Goal: Task Accomplishment & Management: Use online tool/utility

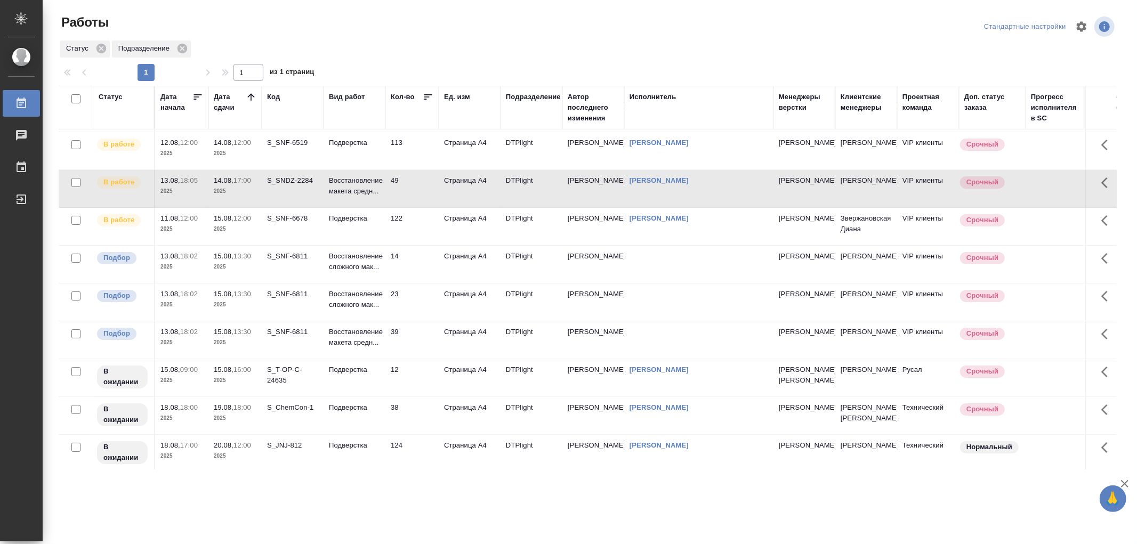
scroll to position [59, 0]
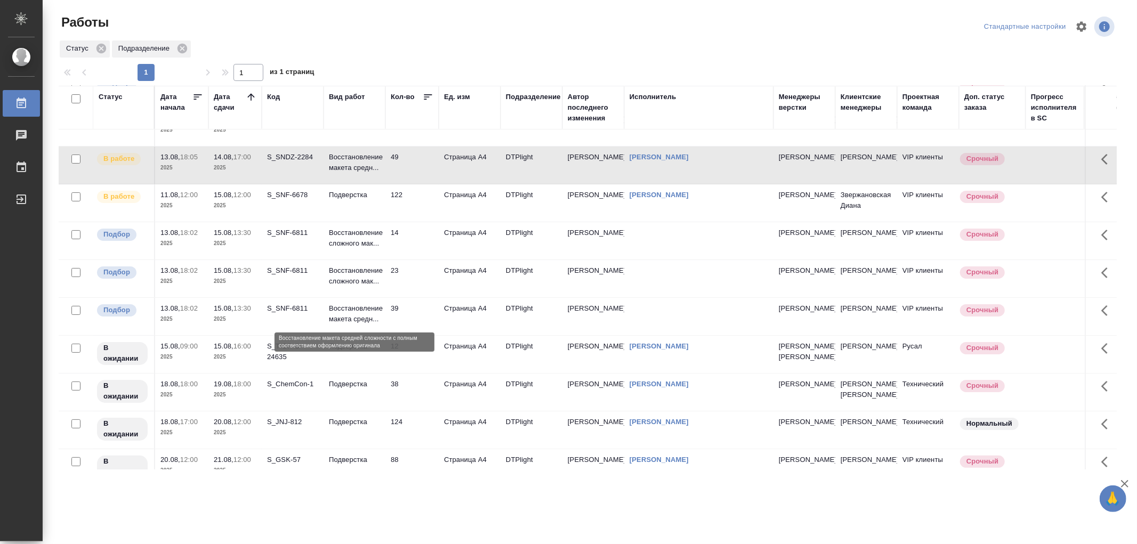
click at [336, 320] on p "Восстановление макета средн..." at bounding box center [354, 313] width 51 height 21
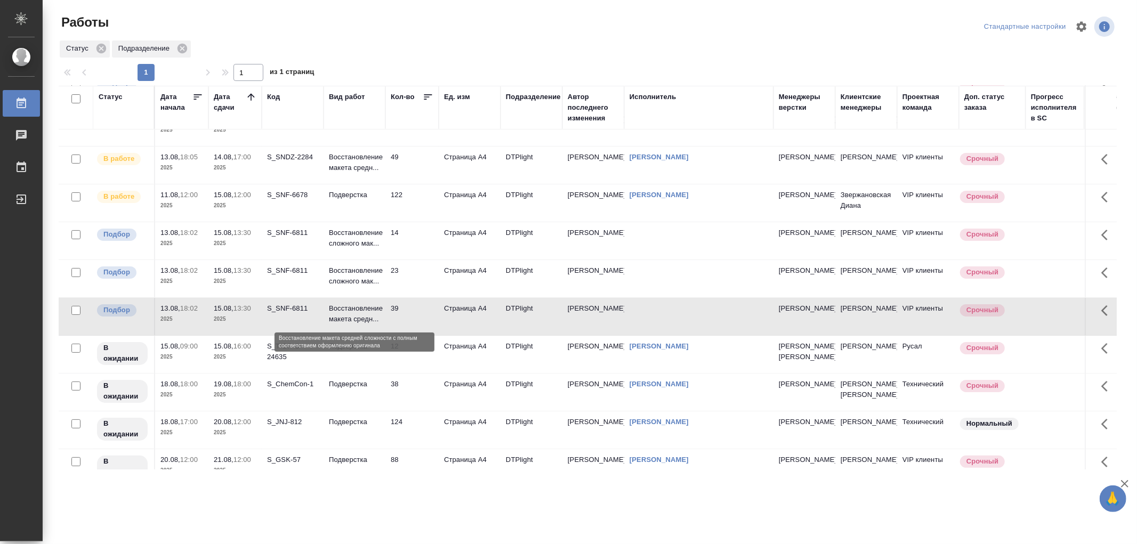
click at [336, 319] on p "Восстановление макета средн..." at bounding box center [354, 313] width 51 height 21
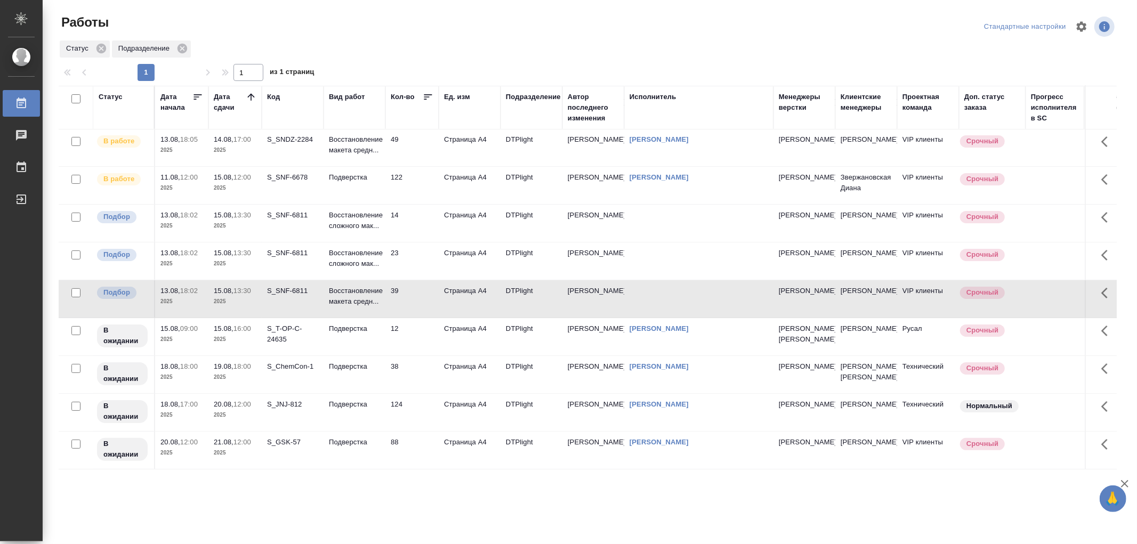
scroll to position [0, 0]
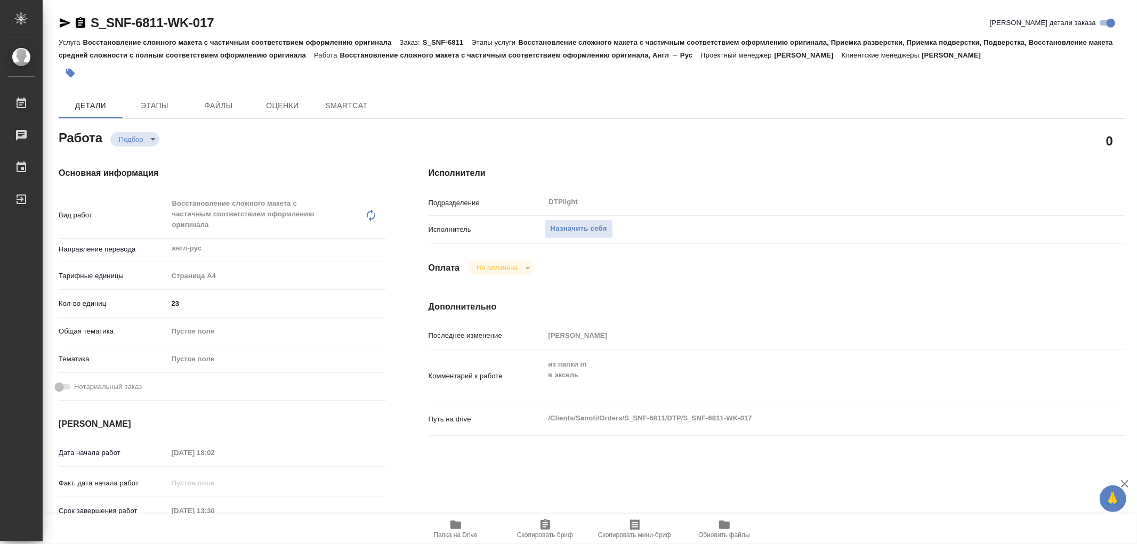
type textarea "x"
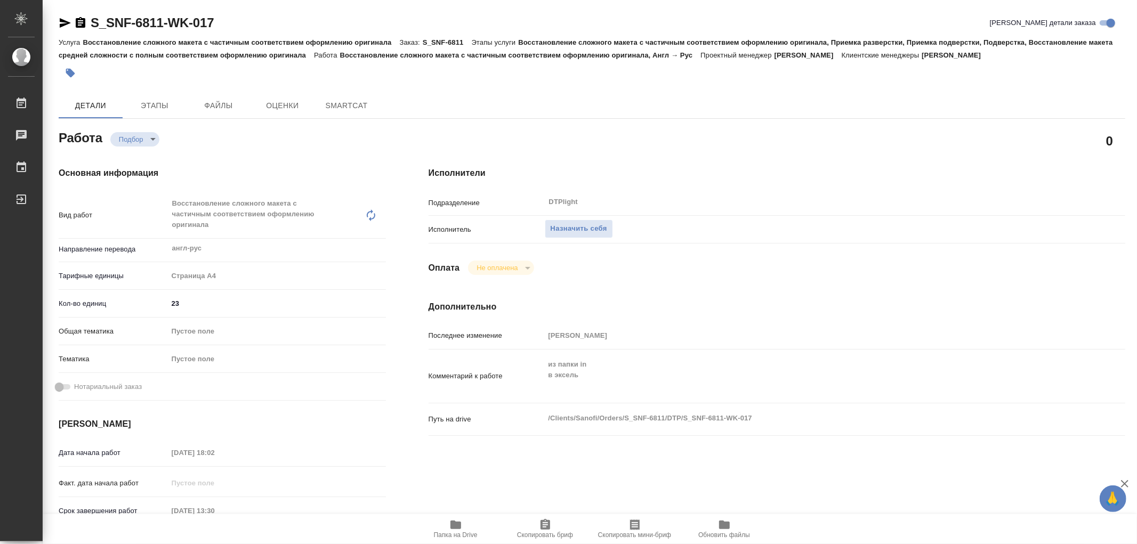
type textarea "x"
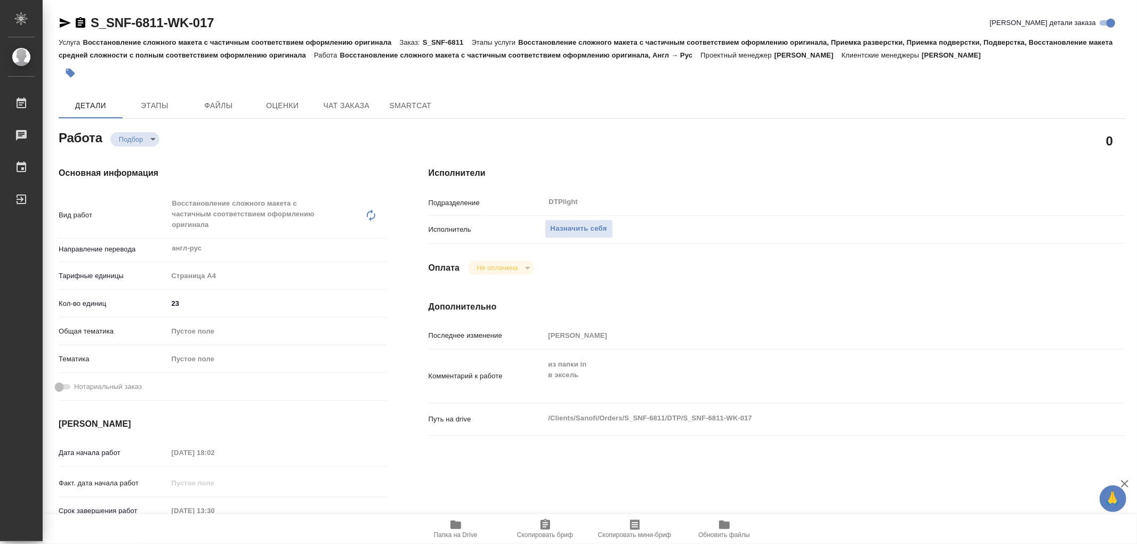
type textarea "x"
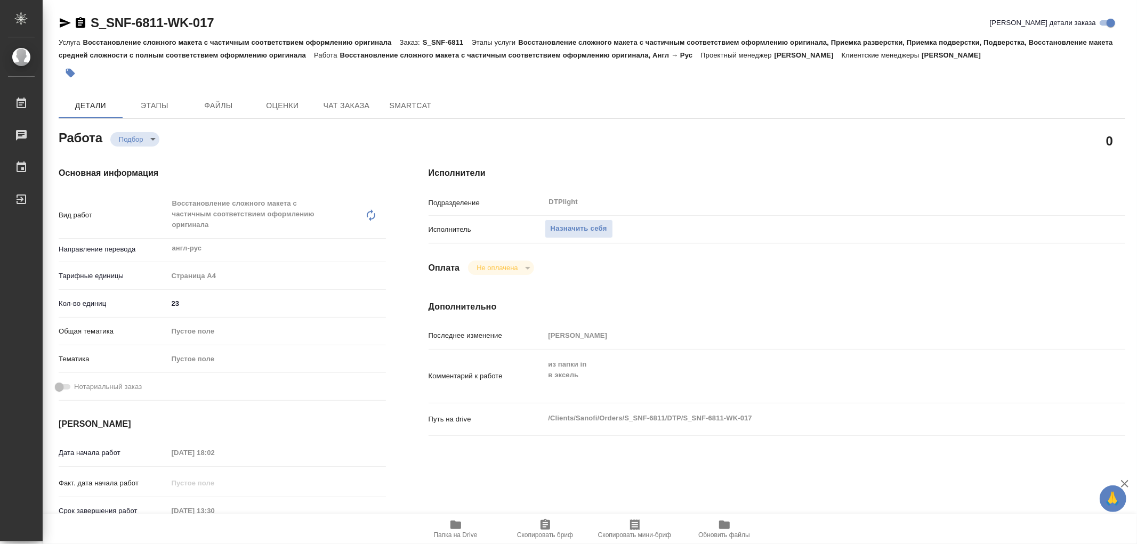
type textarea "x"
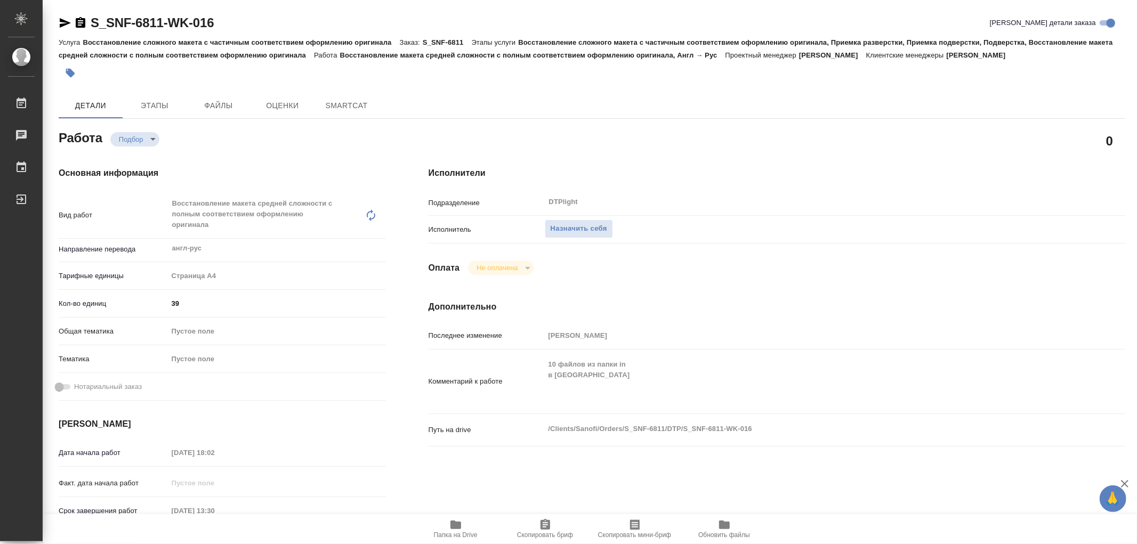
type textarea "x"
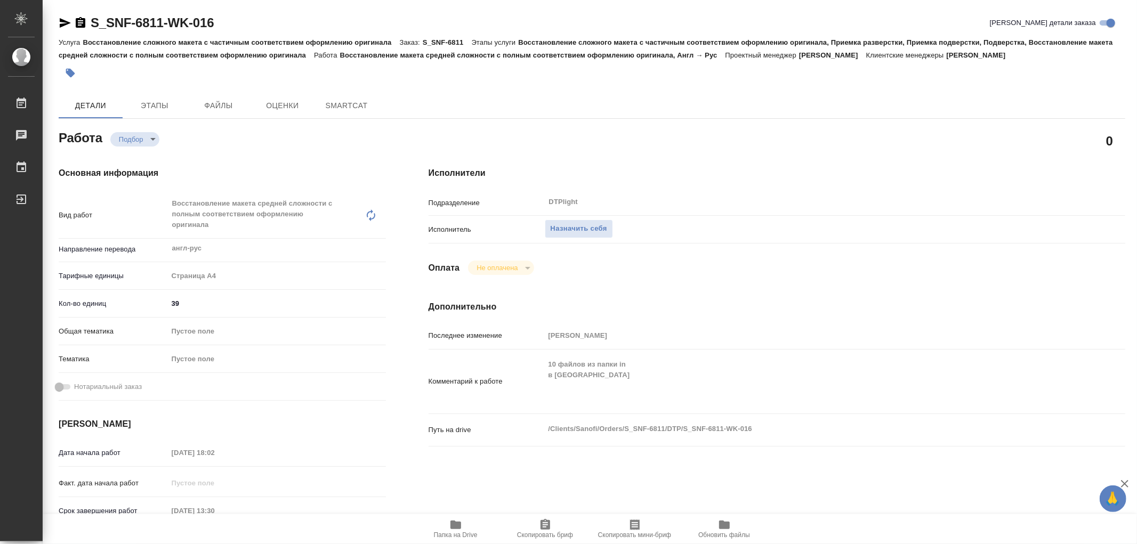
type textarea "x"
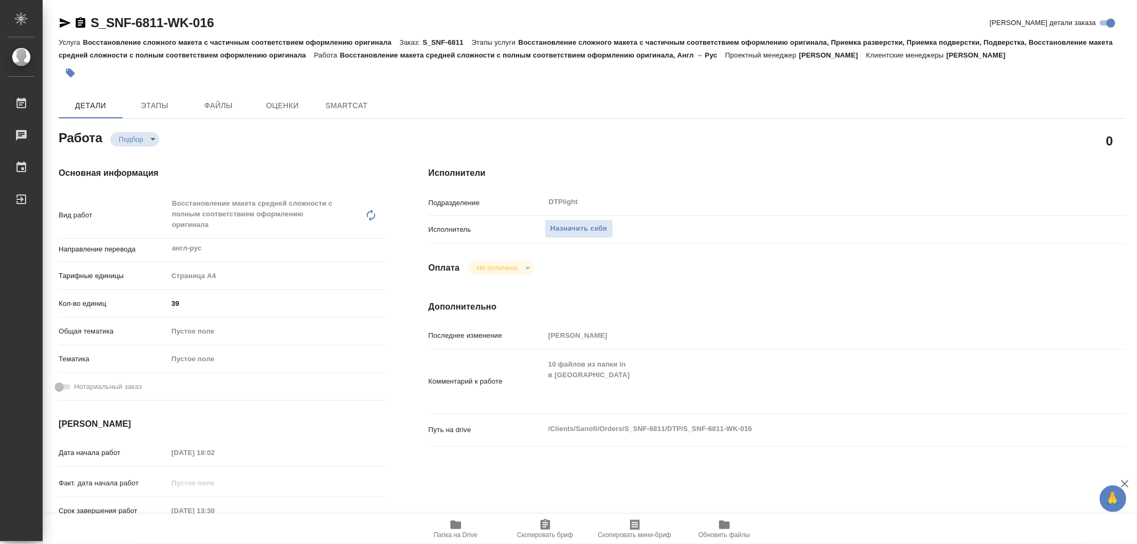
type textarea "x"
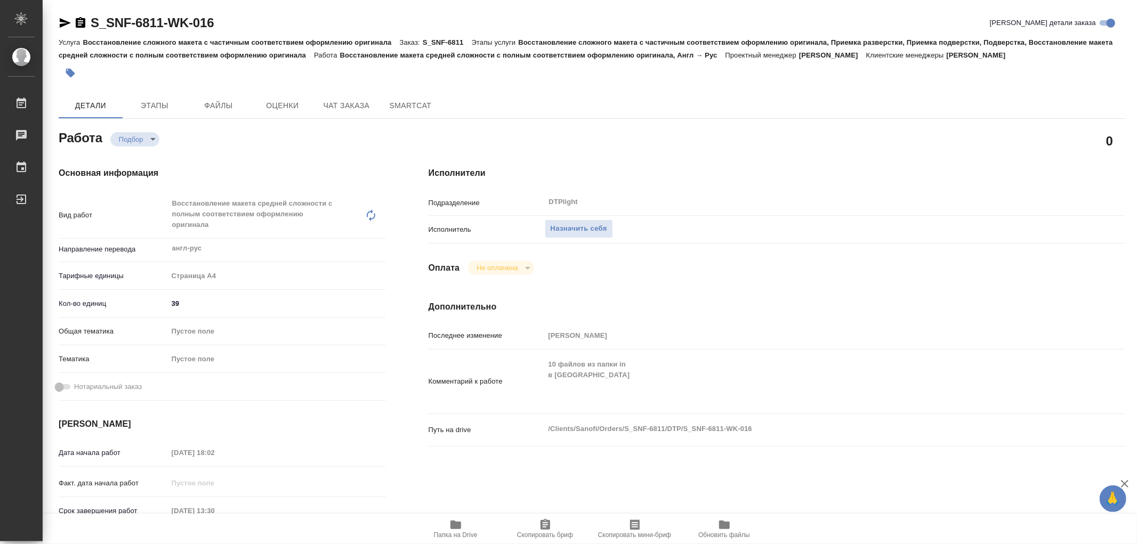
type textarea "x"
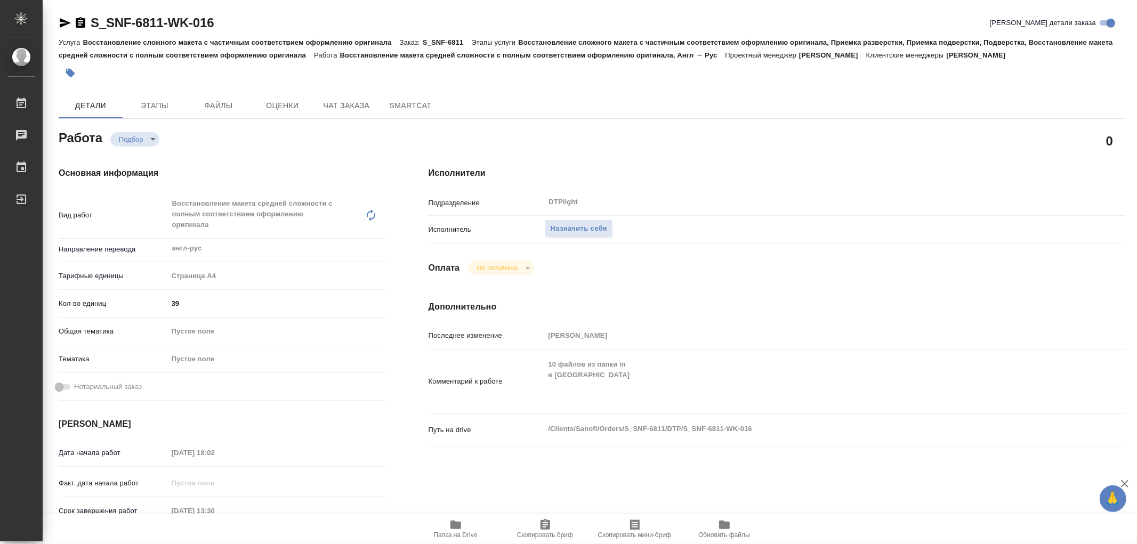
click at [450, 529] on icon "button" at bounding box center [455, 525] width 13 height 13
type textarea "x"
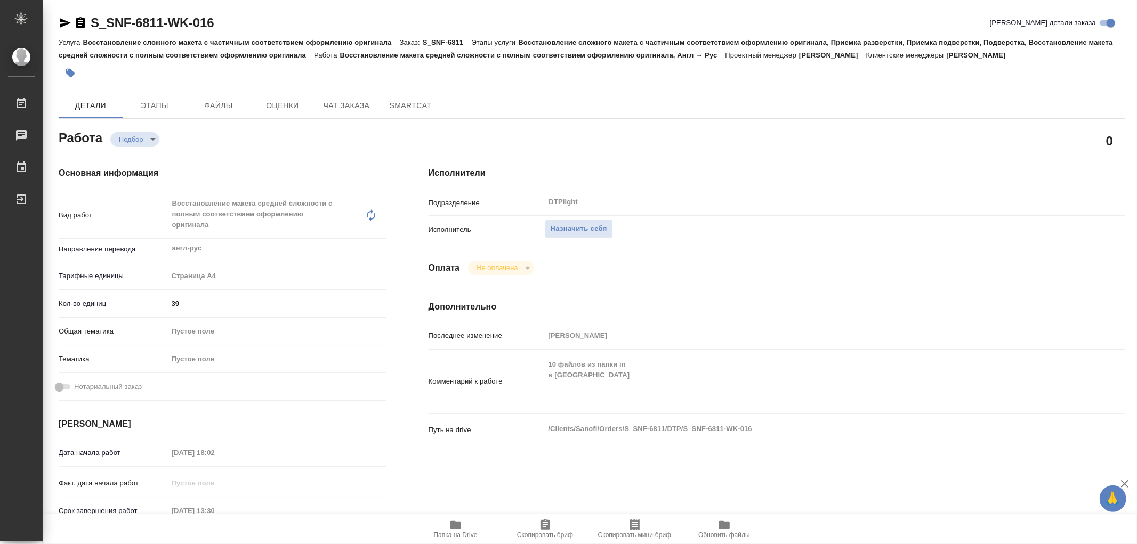
type textarea "x"
